Goal: Transaction & Acquisition: Purchase product/service

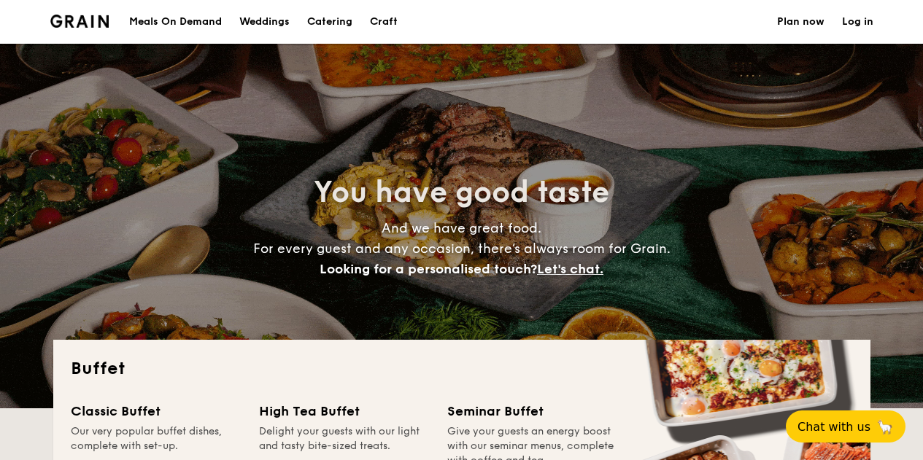
select select
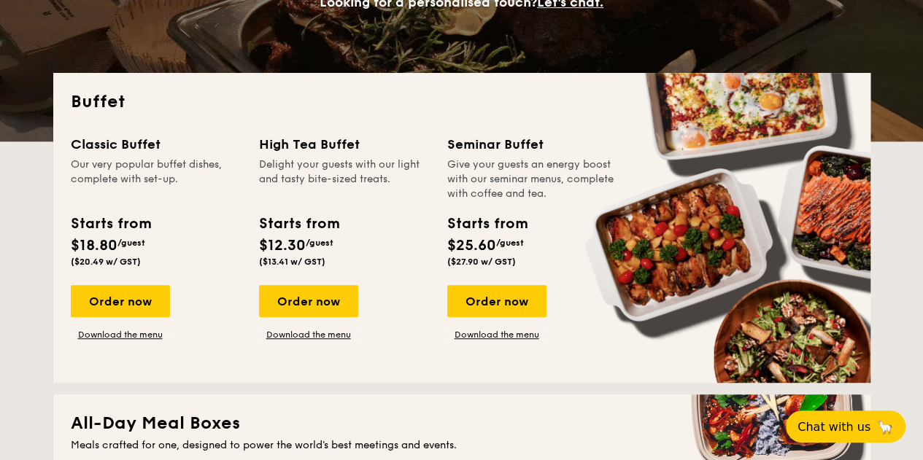
scroll to position [266, 0]
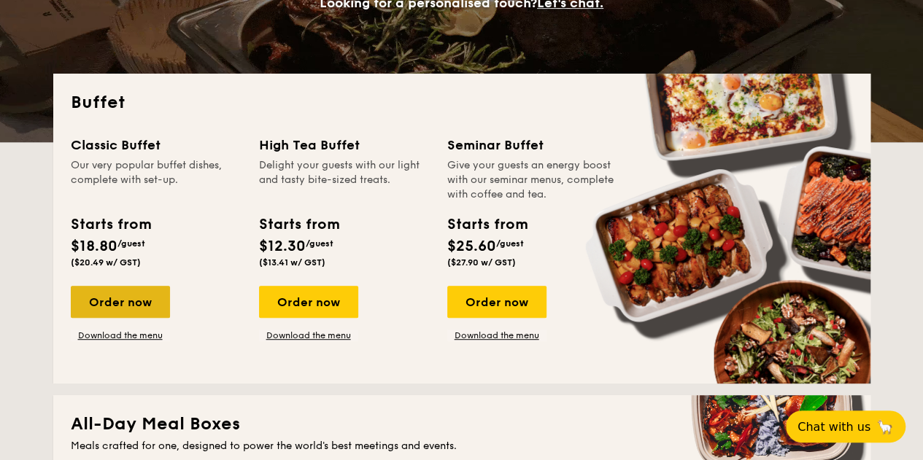
click at [138, 300] on div "Order now" at bounding box center [120, 302] width 99 height 32
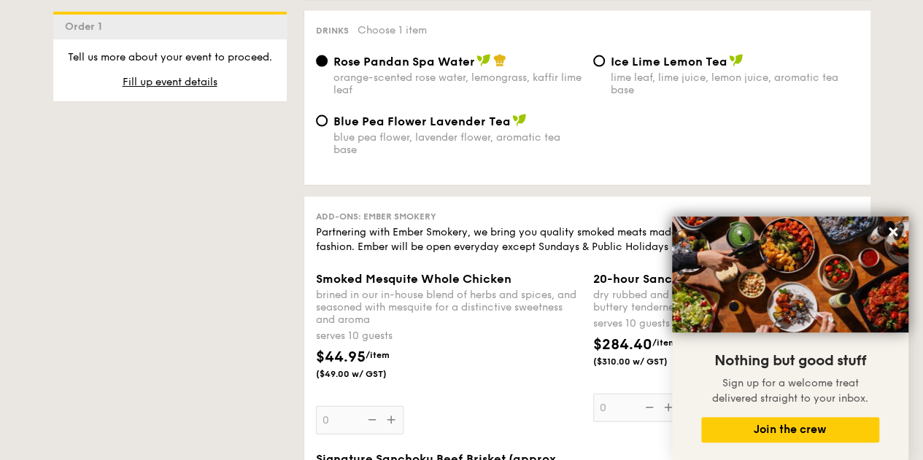
scroll to position [1505, 0]
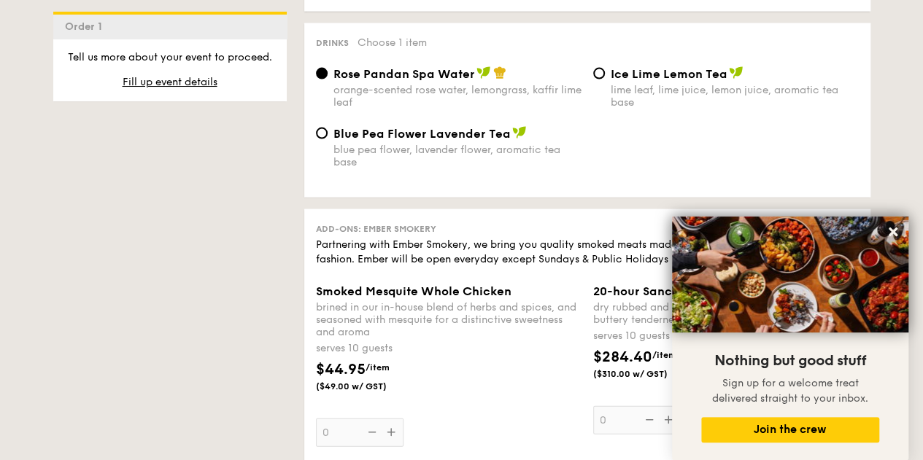
select select
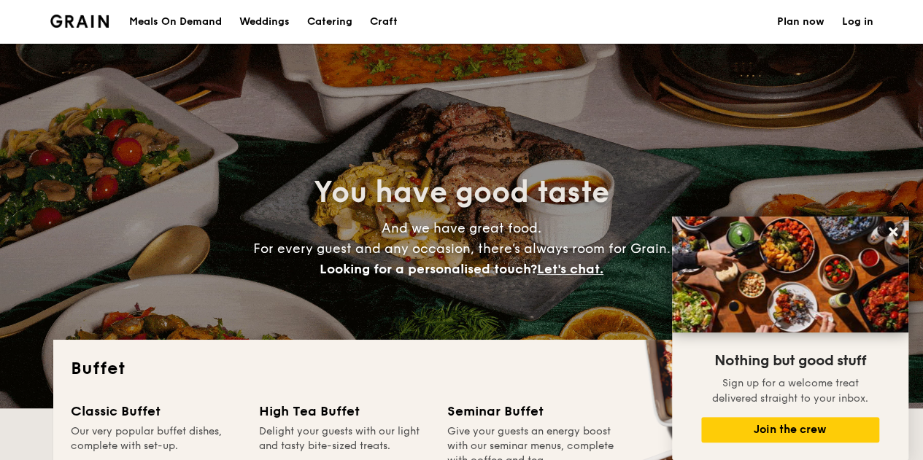
click at [322, 22] on h1 "Catering" at bounding box center [329, 22] width 45 height 44
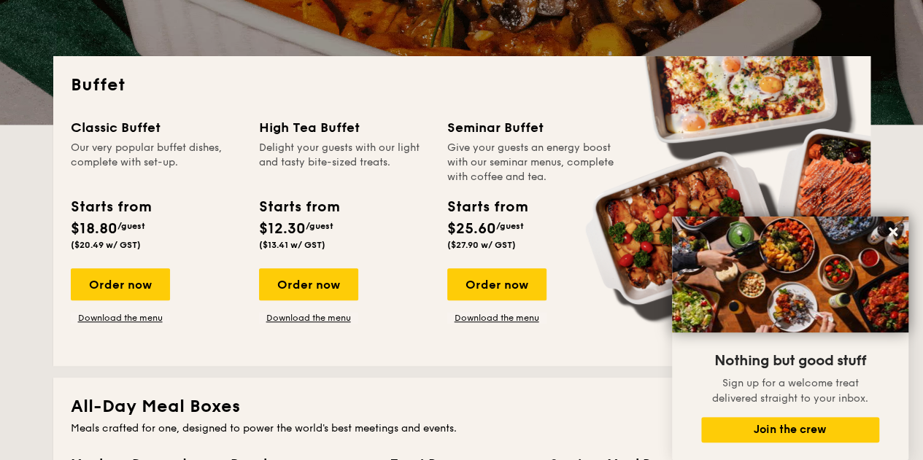
scroll to position [283, 0]
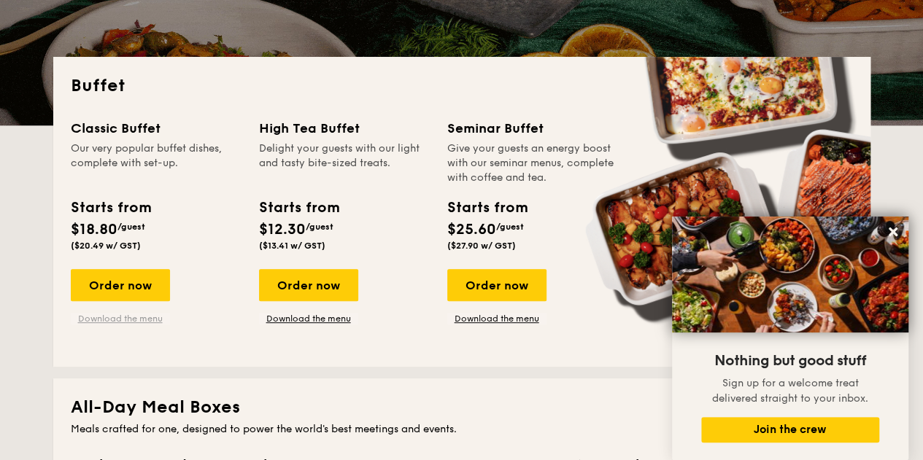
click at [148, 320] on link "Download the menu" at bounding box center [120, 319] width 99 height 12
click at [152, 284] on div "Order now" at bounding box center [120, 285] width 99 height 32
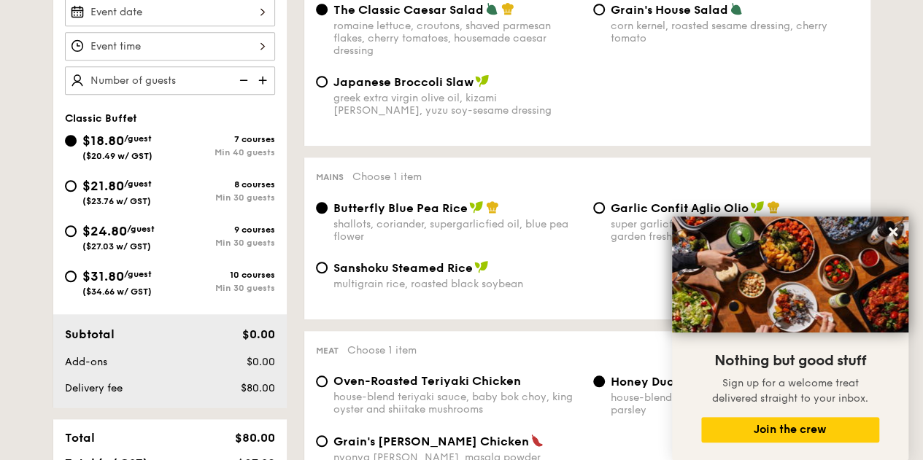
scroll to position [454, 0]
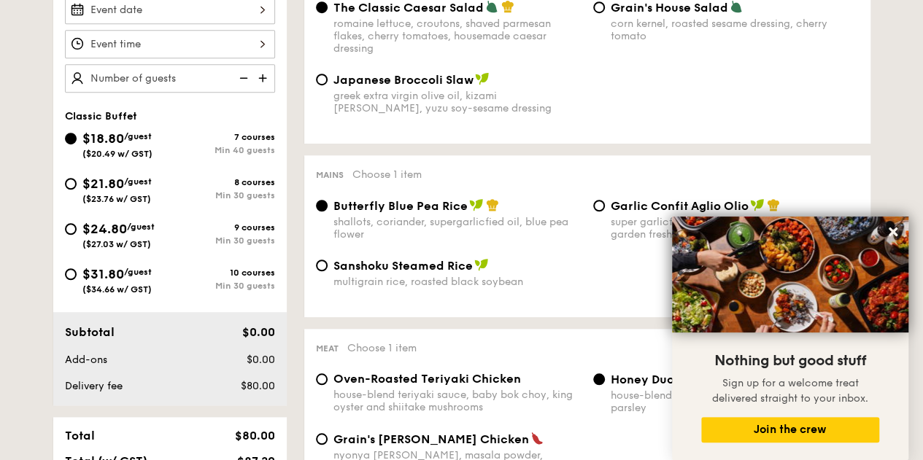
click at [87, 269] on span "$31.80" at bounding box center [103, 274] width 42 height 16
click at [77, 269] on input "$31.80 /guest ($34.66 w/ GST) 10 courses Min 30 guests" at bounding box center [71, 274] width 12 height 12
radio input "true"
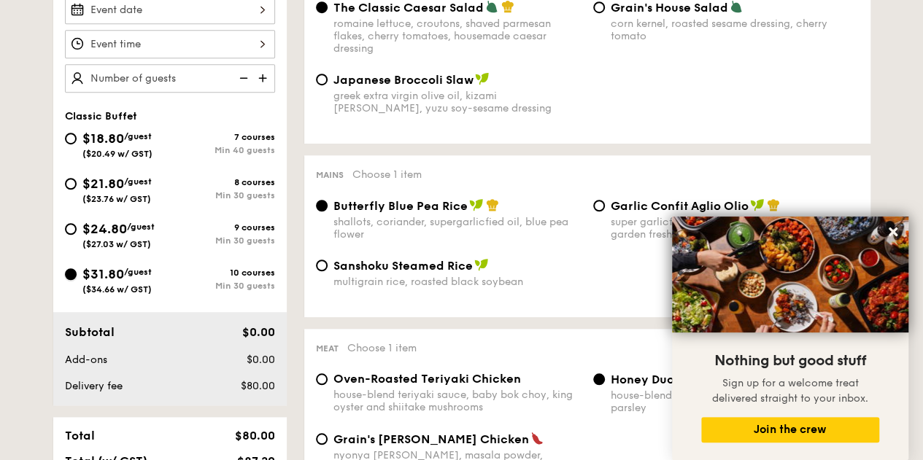
radio input "true"
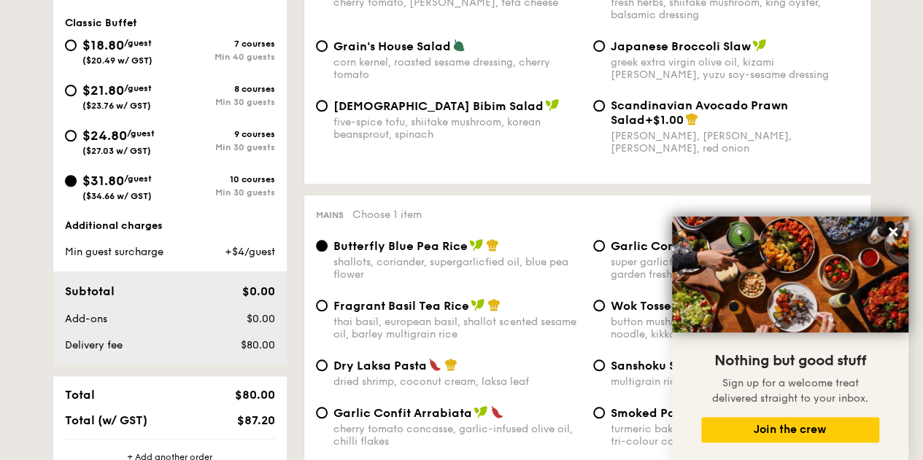
scroll to position [482, 0]
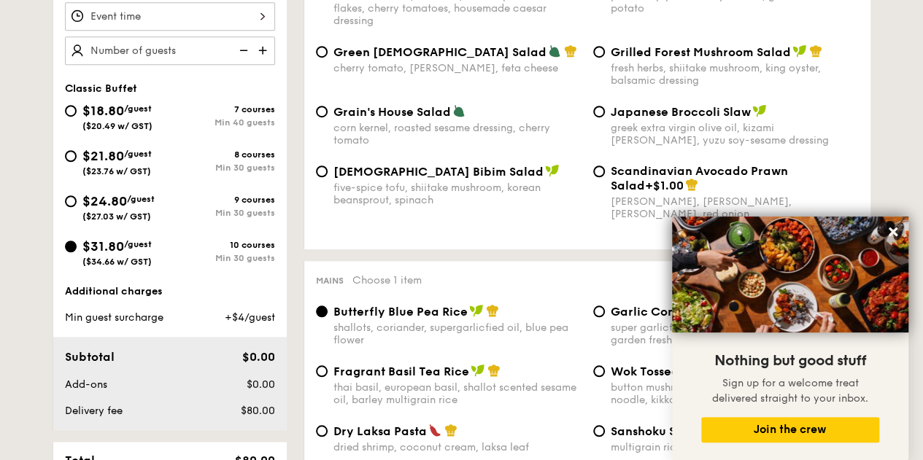
click at [80, 201] on div "$24.80 /guest ($27.03 w/ GST)" at bounding box center [117, 206] width 105 height 31
click at [77, 201] on input "$24.80 /guest ($27.03 w/ GST) 9 courses Min 30 guests" at bounding box center [71, 201] width 12 height 12
radio input "true"
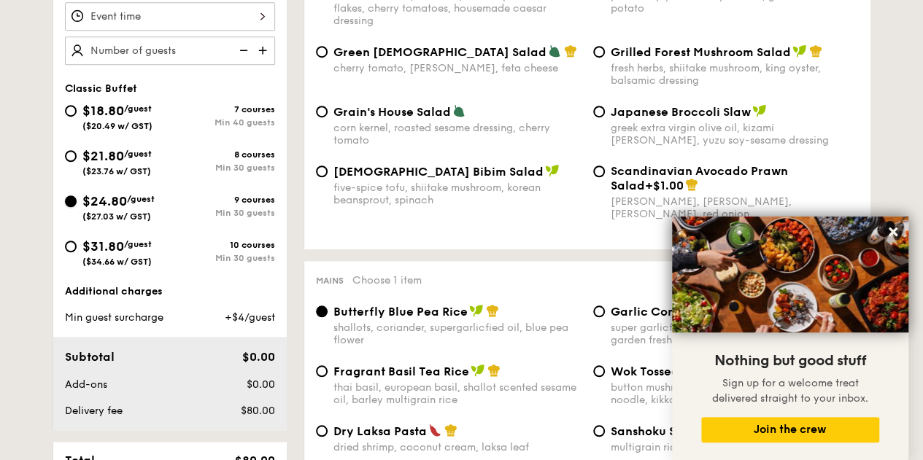
radio input "true"
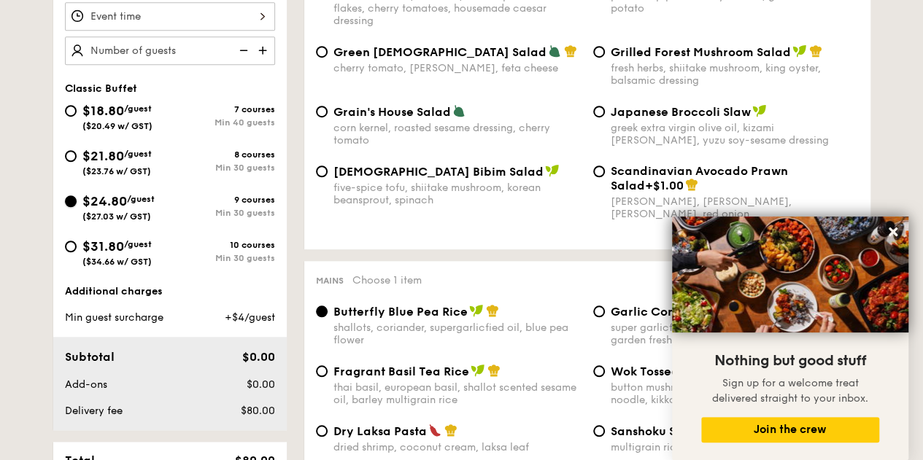
radio input "true"
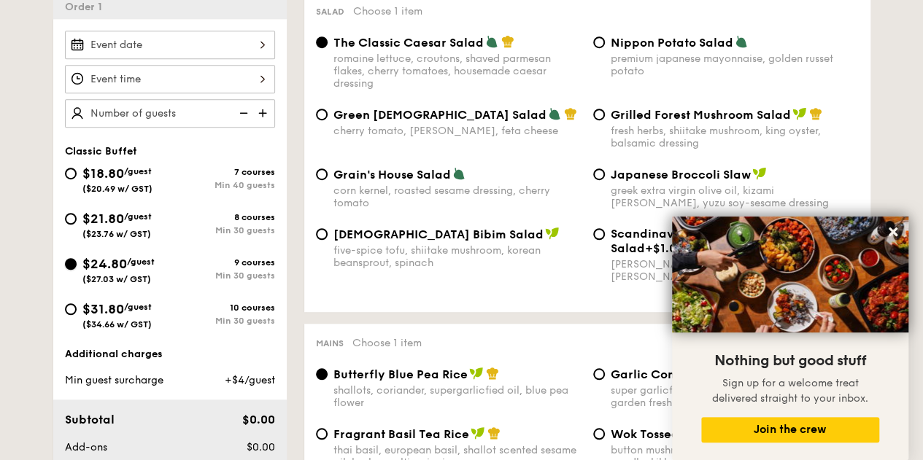
scroll to position [467, 0]
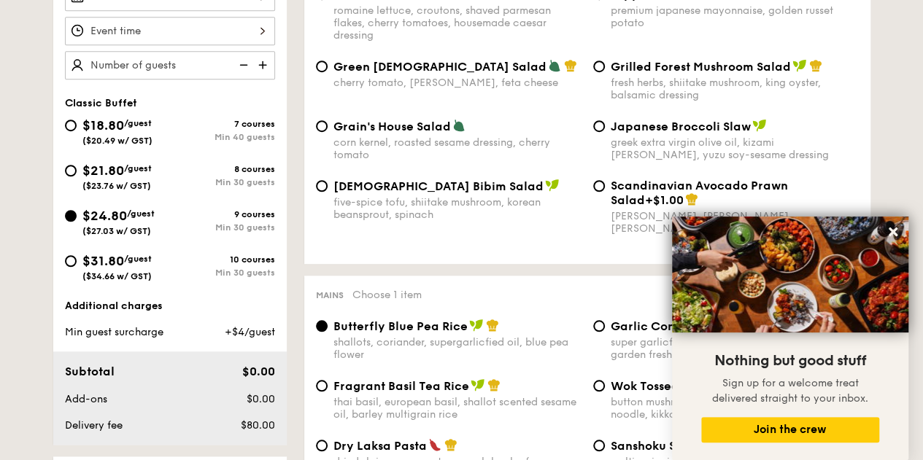
click at [175, 263] on div "10 courses" at bounding box center [222, 260] width 105 height 10
click at [77, 263] on input "$31.80 /guest ($34.66 w/ GST) 10 courses Min 30 guests" at bounding box center [71, 261] width 12 height 12
radio input "true"
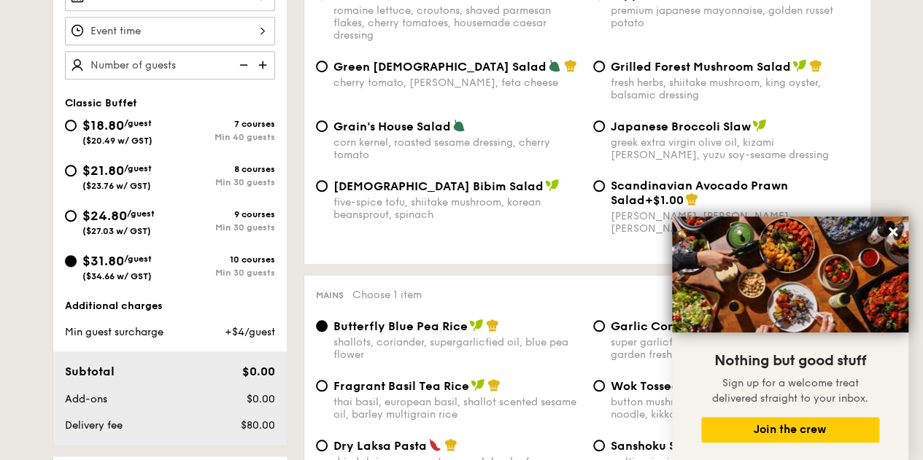
radio input "true"
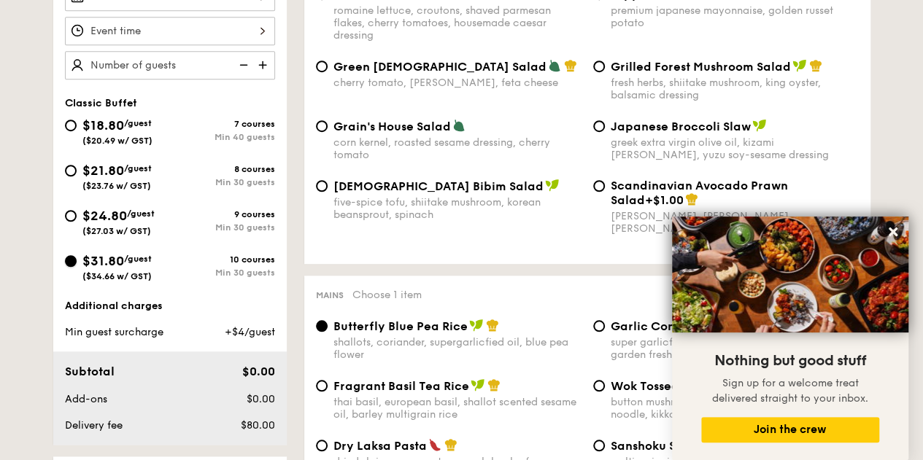
radio input "true"
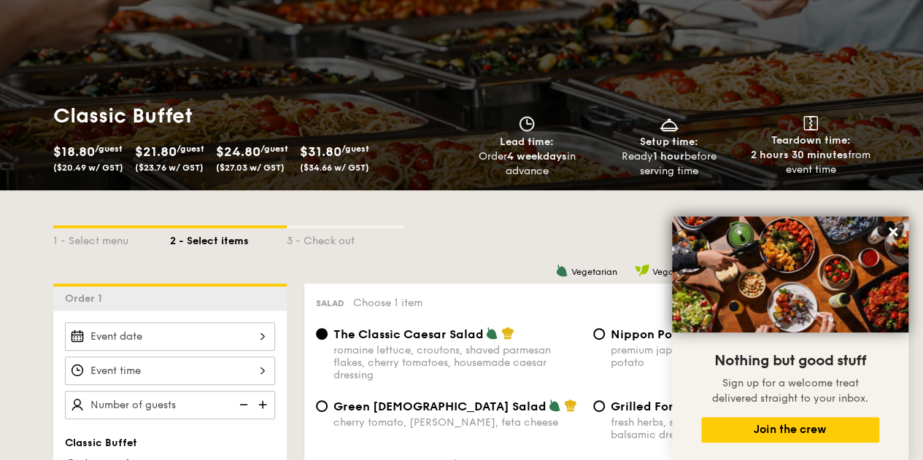
scroll to position [130, 0]
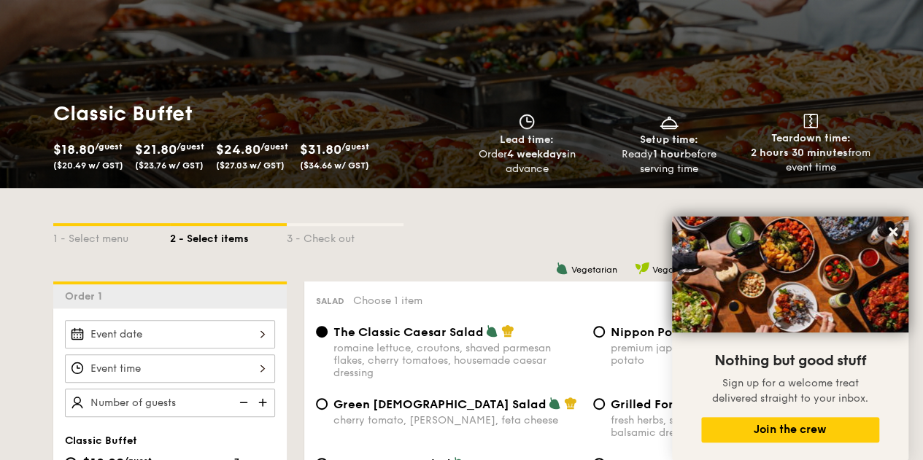
select select
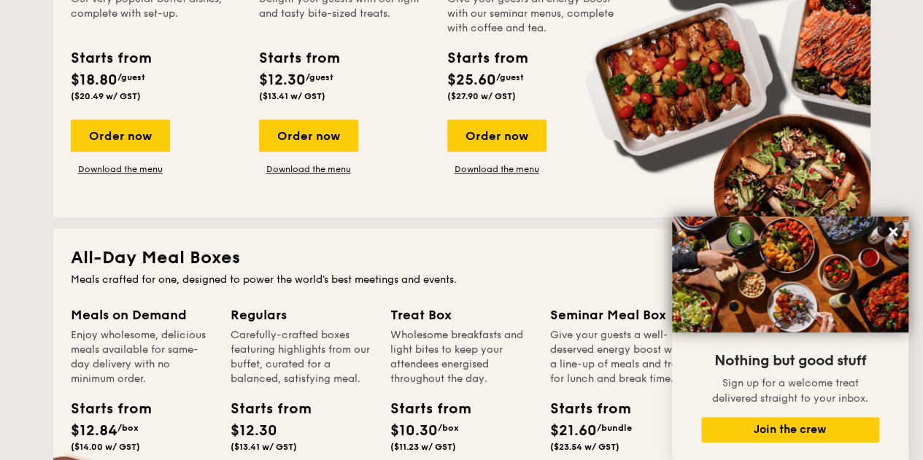
scroll to position [310, 0]
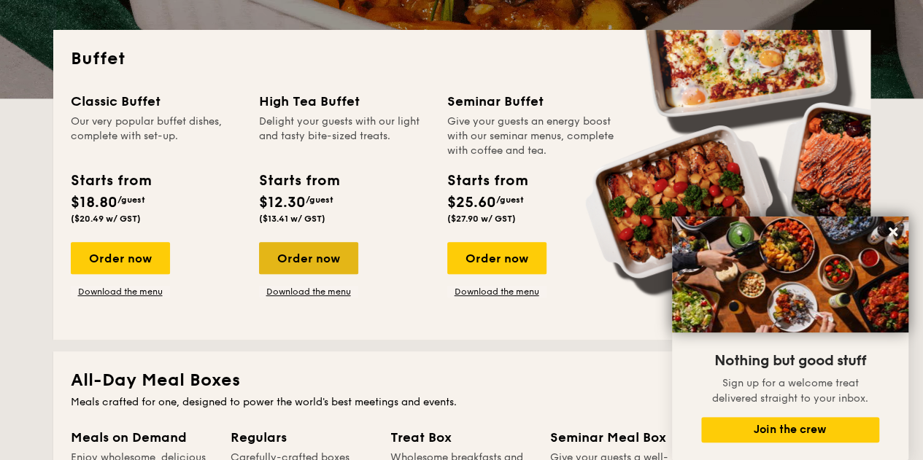
click at [322, 252] on div "Order now" at bounding box center [308, 258] width 99 height 32
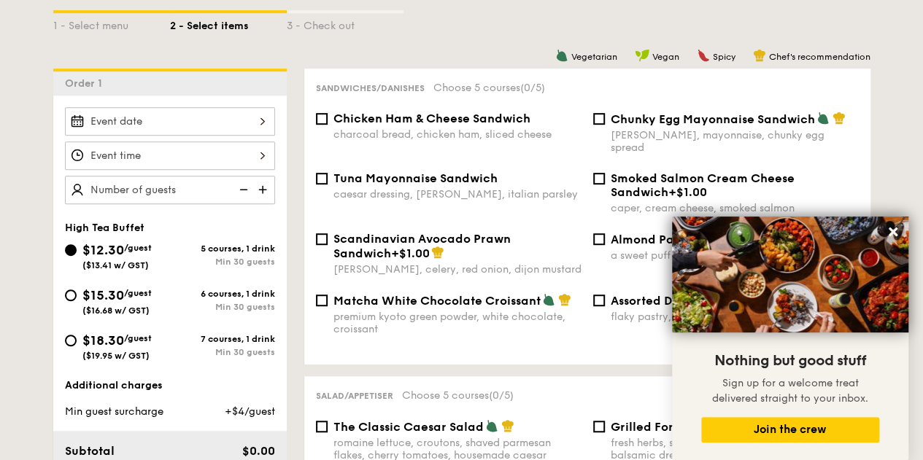
scroll to position [344, 0]
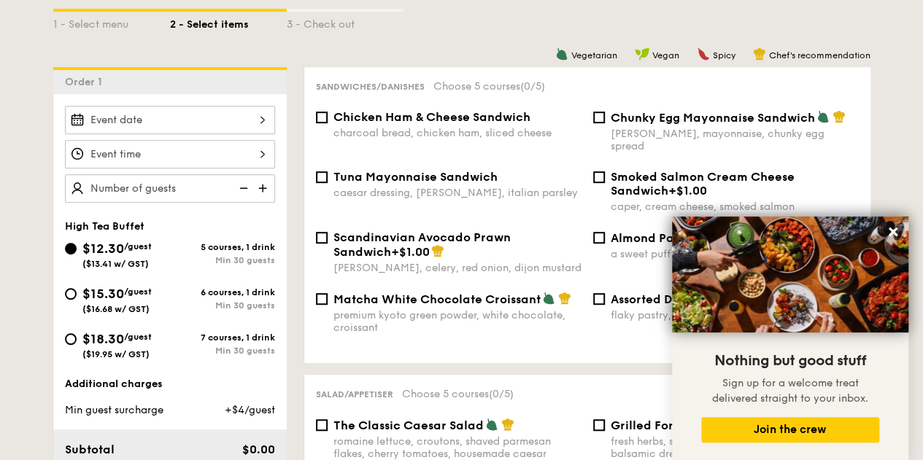
click at [209, 351] on div "Min 30 guests" at bounding box center [222, 351] width 105 height 10
click at [77, 345] on input "$18.30 /guest ($19.95 w/ GST) 7 courses, 1 drink Min 30 guests" at bounding box center [71, 339] width 12 height 12
radio input "true"
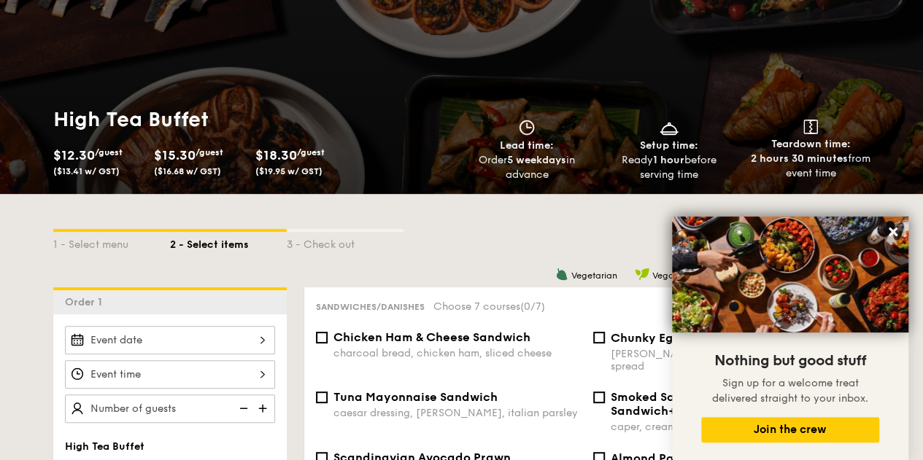
scroll to position [112, 0]
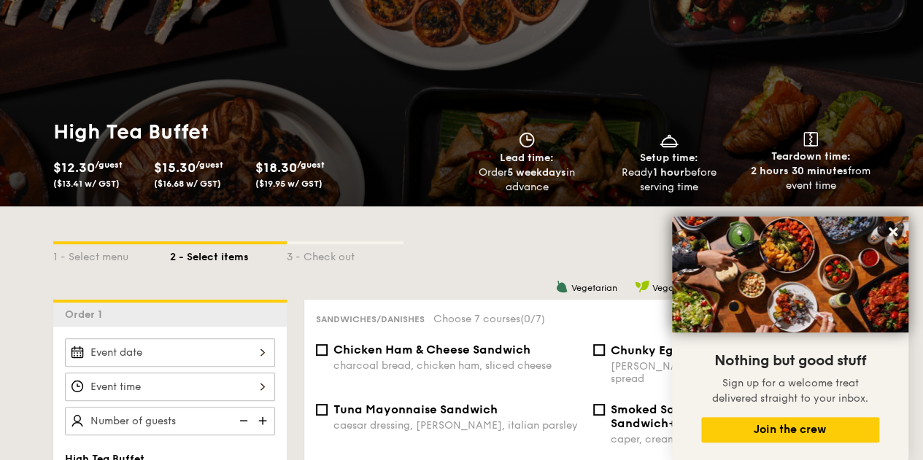
select select
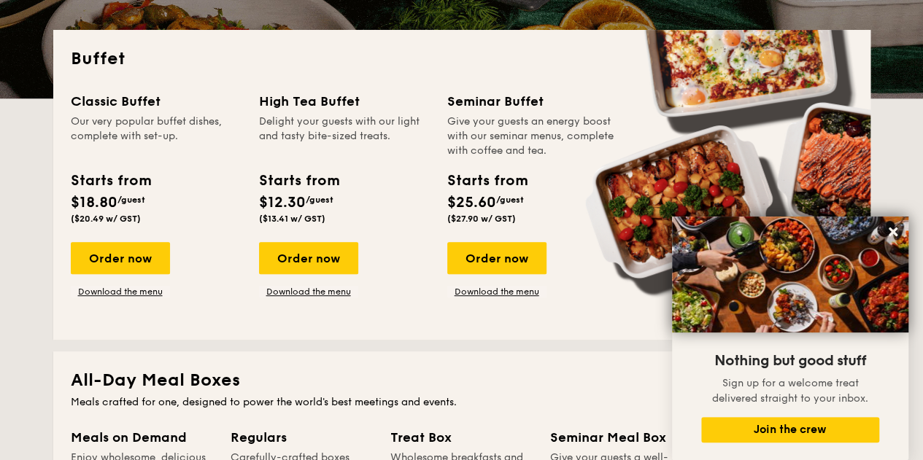
scroll to position [330, 0]
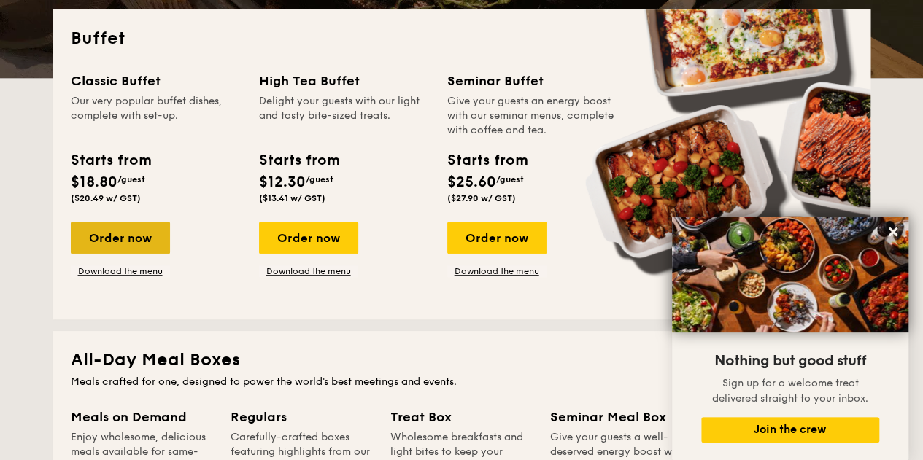
click at [120, 231] on div "Order now" at bounding box center [120, 238] width 99 height 32
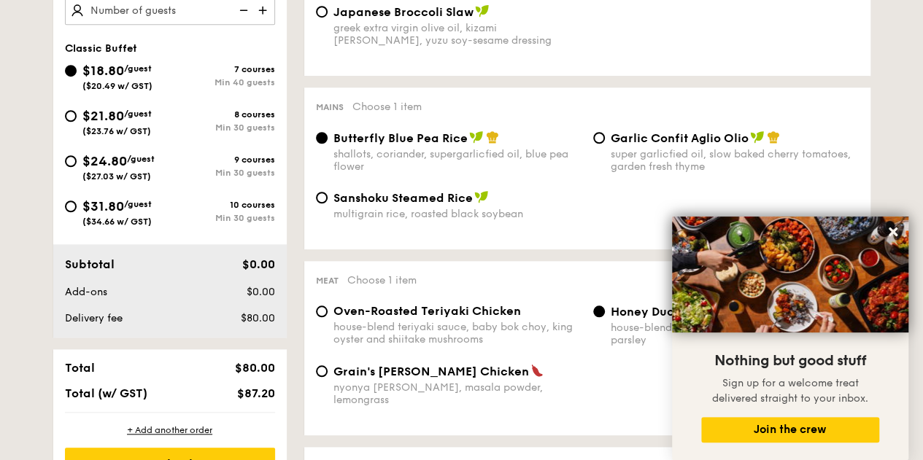
scroll to position [499, 0]
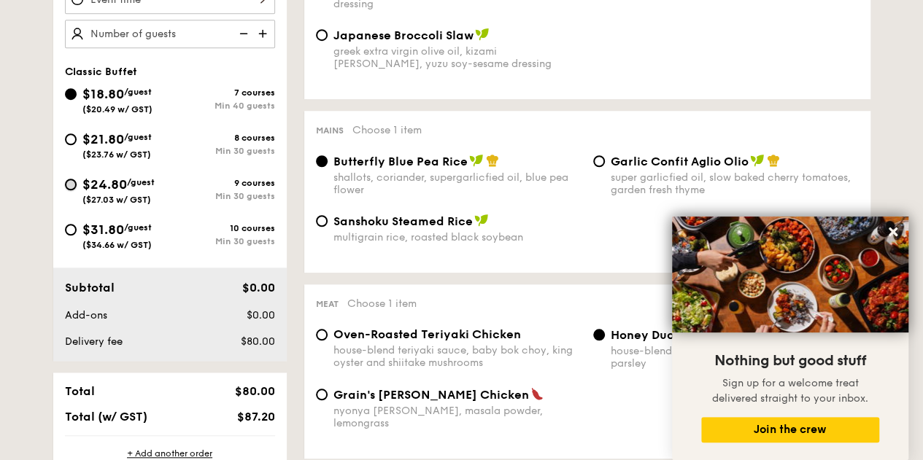
click at [67, 187] on input "$24.80 /guest ($27.03 w/ GST) 9 courses Min 30 guests" at bounding box center [71, 185] width 12 height 12
radio input "true"
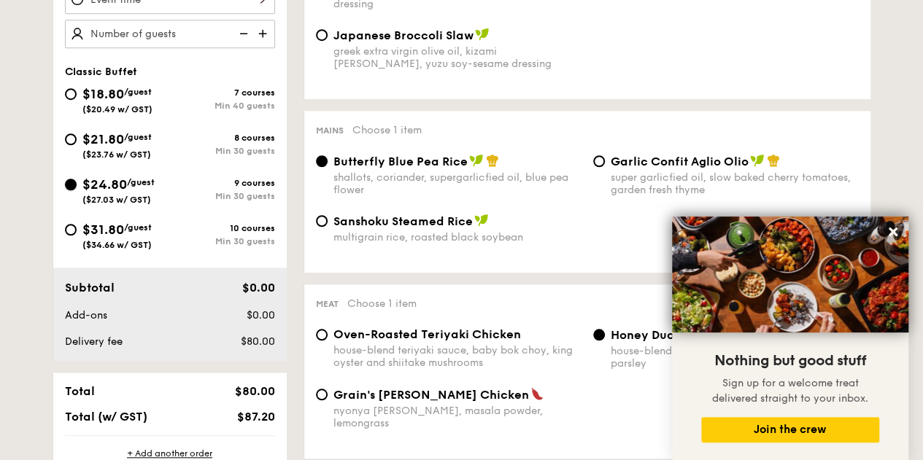
radio input "true"
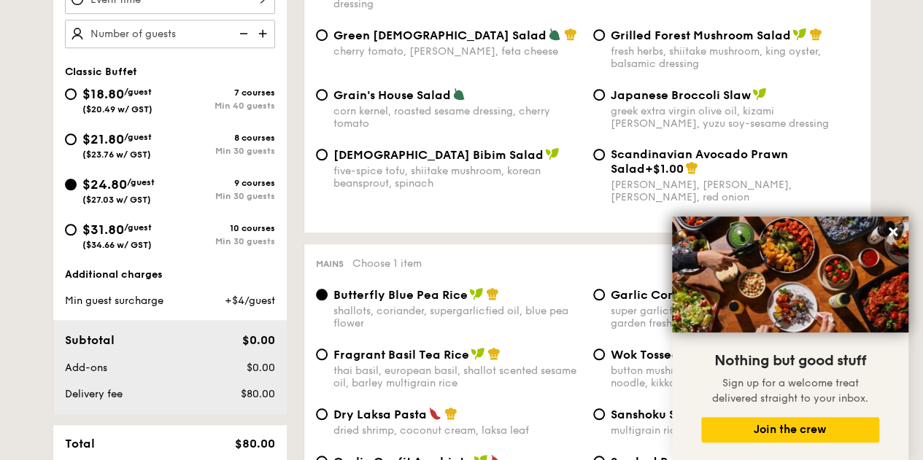
select select
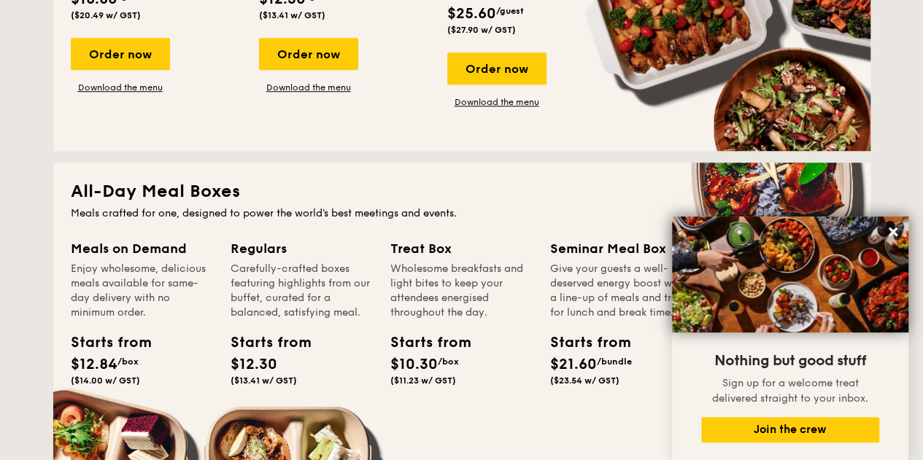
scroll to position [330, 0]
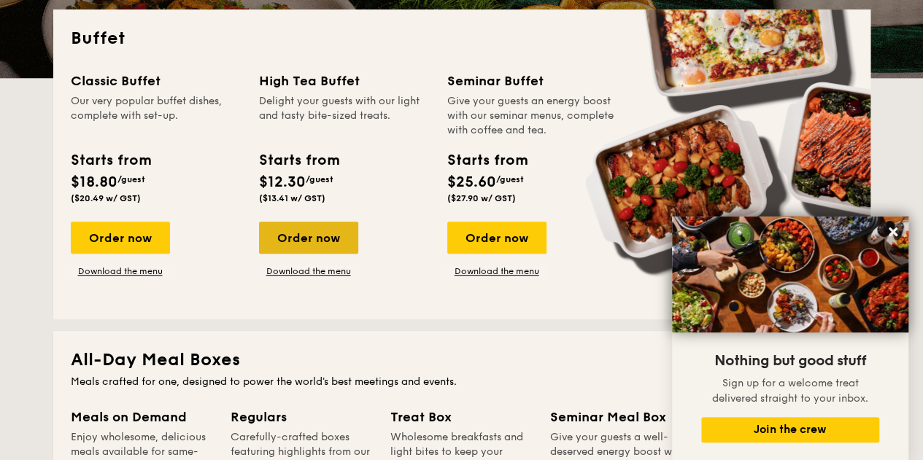
click at [300, 230] on div "Order now" at bounding box center [308, 238] width 99 height 32
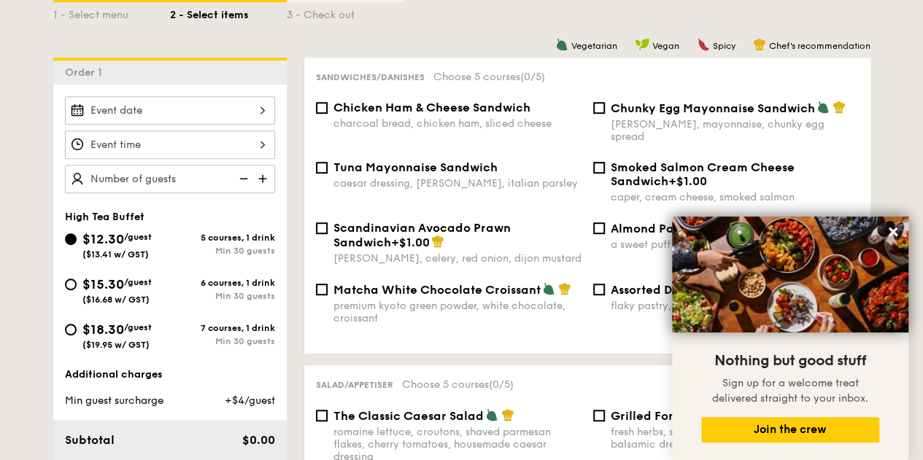
scroll to position [360, 0]
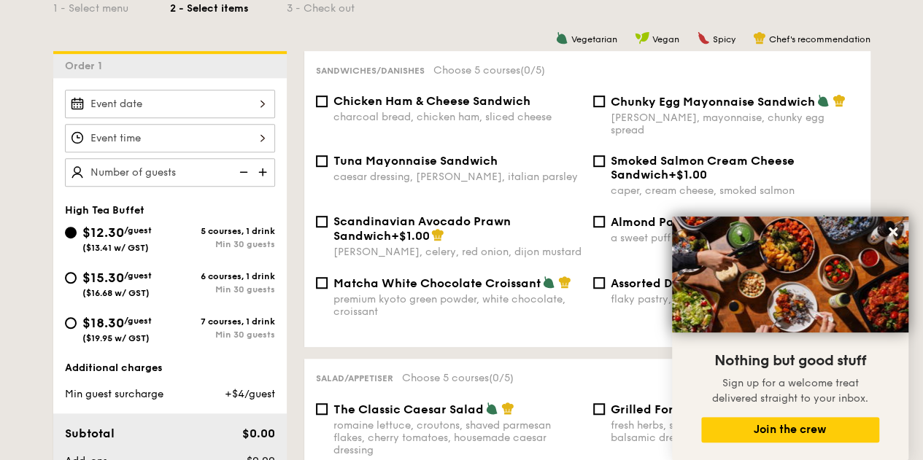
click at [151, 273] on span "/guest" at bounding box center [138, 276] width 28 height 10
click at [77, 273] on input "$15.30 /guest ($16.68 w/ GST) 6 courses, 1 drink Min 30 guests" at bounding box center [71, 278] width 12 height 12
radio input "true"
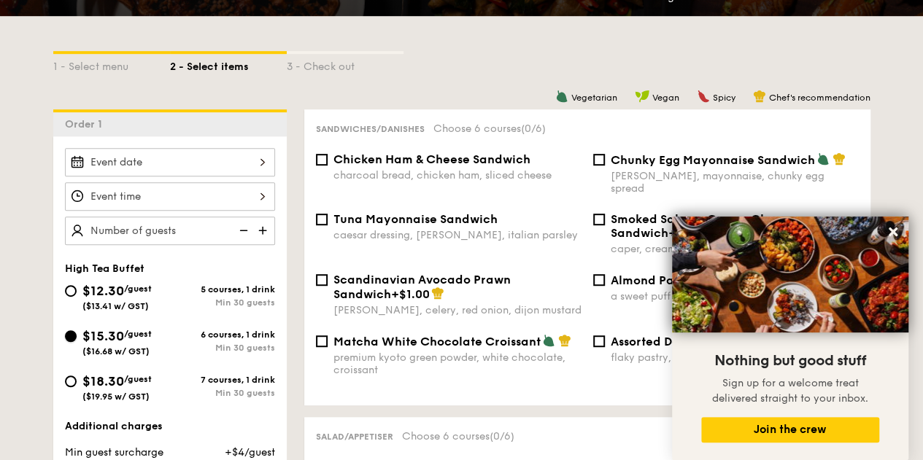
scroll to position [310, 0]
